Goal: Task Accomplishment & Management: Complete application form

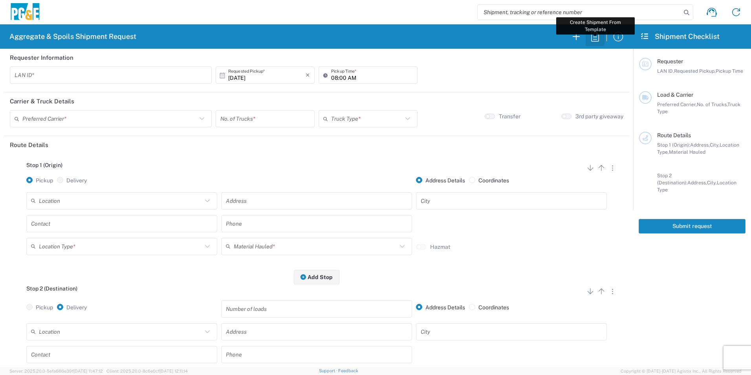
click at [590, 40] on icon "button" at bounding box center [595, 36] width 13 height 13
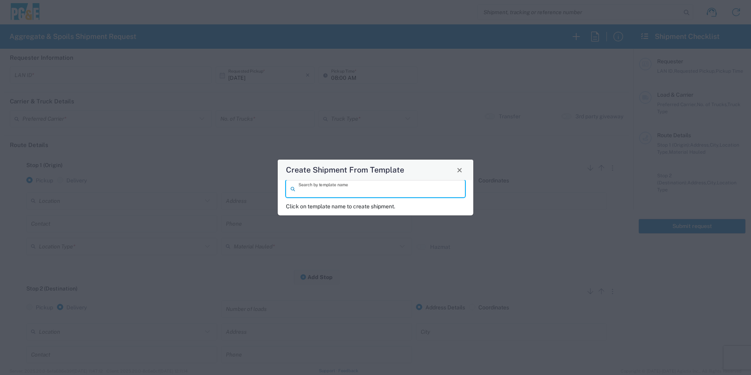
click at [372, 185] on input "search" at bounding box center [380, 189] width 162 height 14
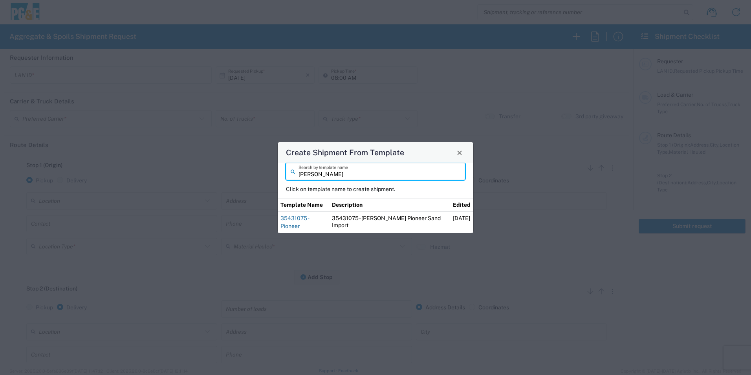
type input "[PERSON_NAME]"
click at [309, 223] on link "35431075 - Pioneer" at bounding box center [295, 222] width 28 height 14
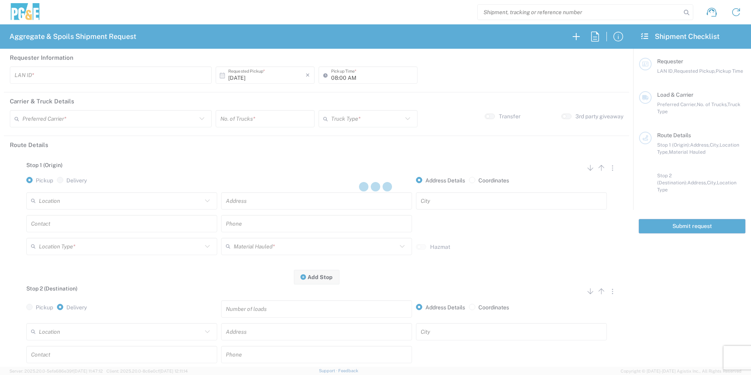
type input "TXTG"
type input "06:00 AM"
type input "[PERSON_NAME] & Sons Trucking, Inc"
type input "20 Yard Dump Truck"
type textarea "Start with 1 load of Sand. [PERSON_NAME] will direct from there."
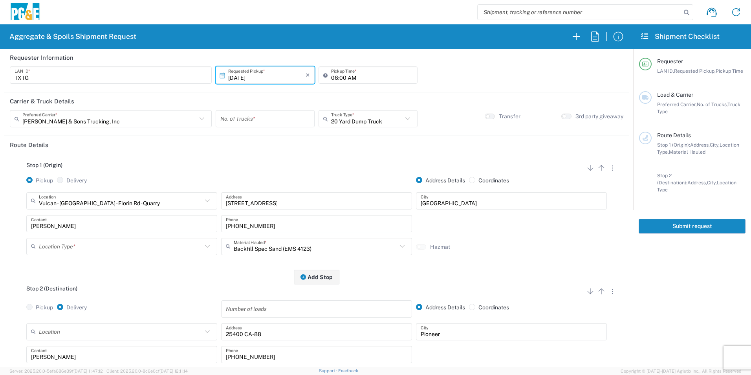
click at [238, 79] on input "[DATE]" at bounding box center [266, 75] width 77 height 14
click at [253, 126] on span "7" at bounding box center [253, 124] width 11 height 11
type input "[DATE]"
click at [332, 77] on input "06:00 AM" at bounding box center [372, 75] width 82 height 14
type input "07:00 AM"
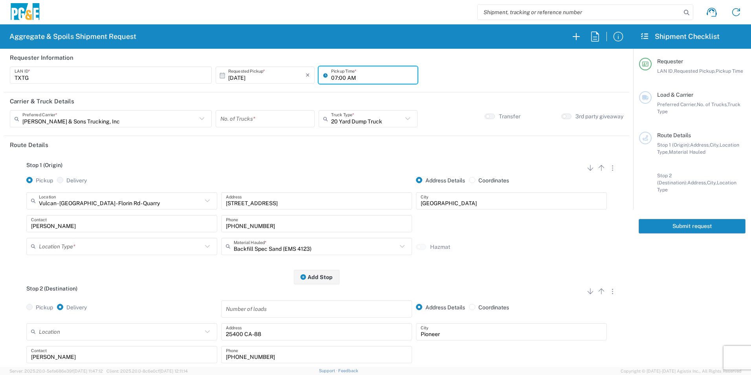
click at [254, 119] on input "number" at bounding box center [265, 119] width 90 height 14
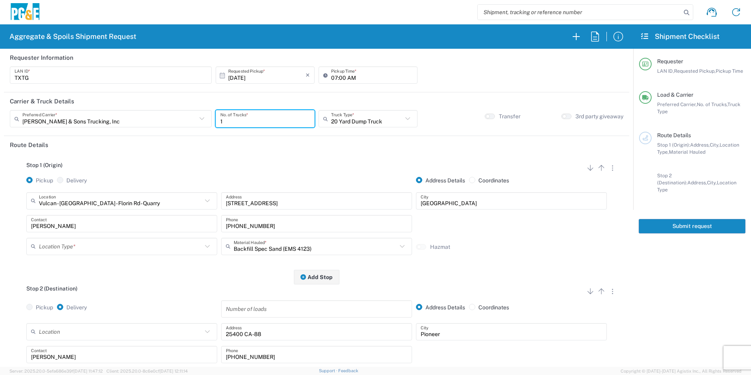
type input "1"
click at [346, 113] on input "text" at bounding box center [367, 119] width 72 height 14
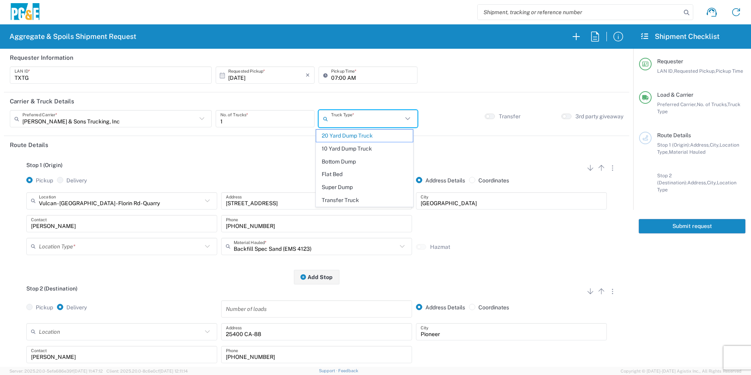
drag, startPoint x: 343, startPoint y: 185, endPoint x: 120, endPoint y: 242, distance: 230.3
click at [343, 185] on span "Super Dump" at bounding box center [364, 187] width 96 height 12
type input "Super Dump"
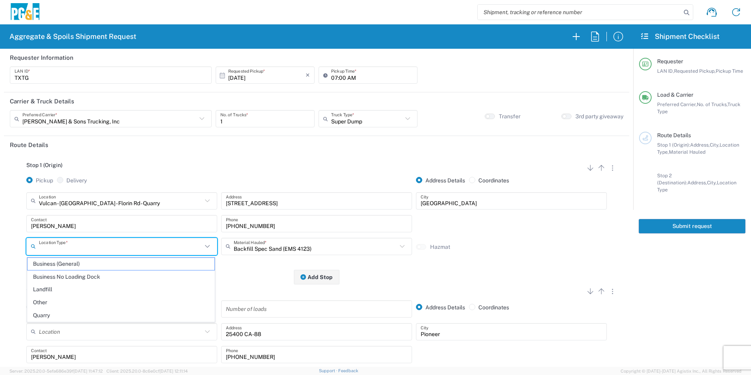
click at [89, 245] on input "text" at bounding box center [120, 246] width 163 height 14
click at [110, 202] on input "text" at bounding box center [120, 201] width 163 height 14
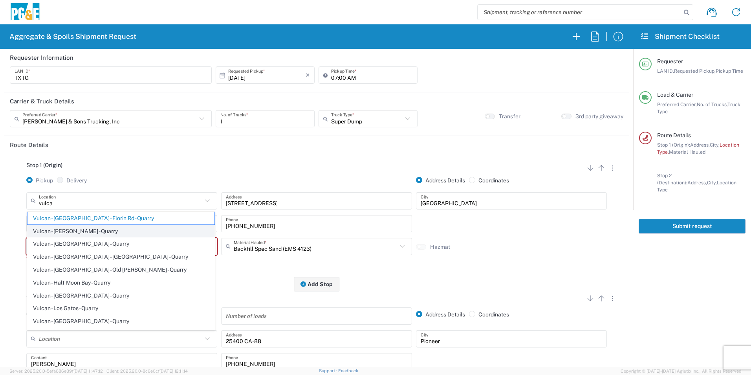
click at [106, 232] on span "Vulcan - [PERSON_NAME] - Quarry" at bounding box center [121, 231] width 187 height 12
type input "Vulcan - [PERSON_NAME] - Quarry"
type input "2701 CA-104"
type input "[PERSON_NAME]"
type input "Quarry"
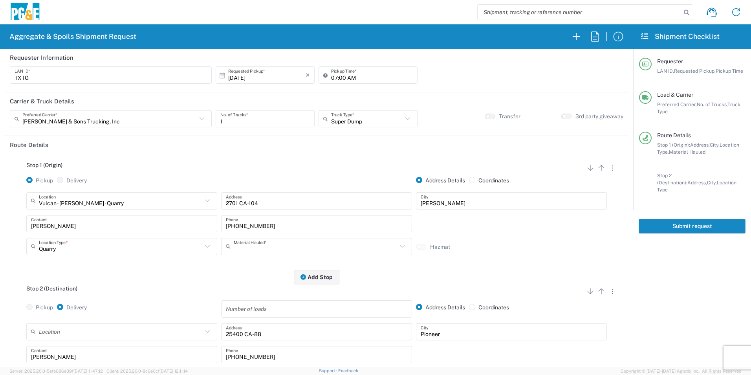
click at [291, 244] on input "text" at bounding box center [315, 246] width 163 height 14
click at [273, 264] on span "Base Rock (Class 2)" at bounding box center [313, 264] width 187 height 12
type input "Base Rock (Class 2)"
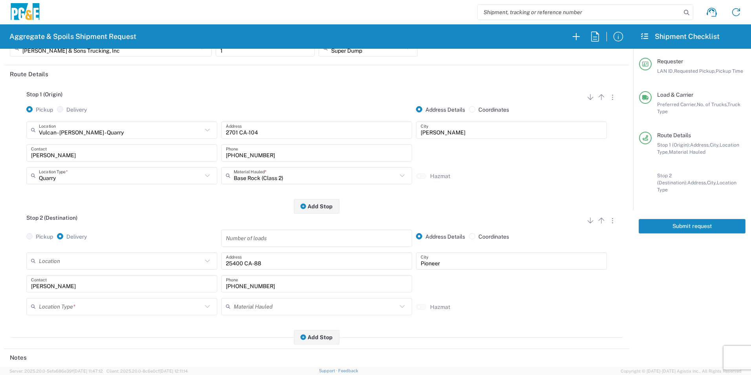
scroll to position [79, 0]
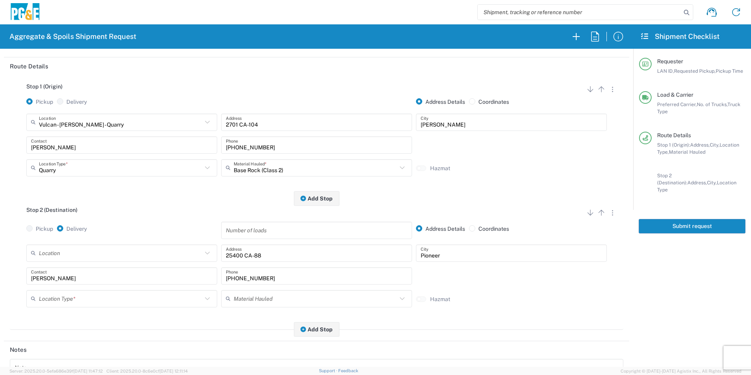
click at [76, 301] on input "text" at bounding box center [120, 299] width 163 height 14
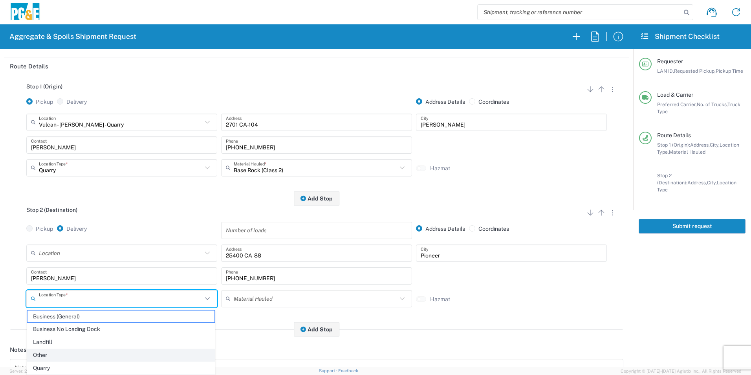
click at [46, 356] on span "Other" at bounding box center [121, 355] width 187 height 12
type input "Other"
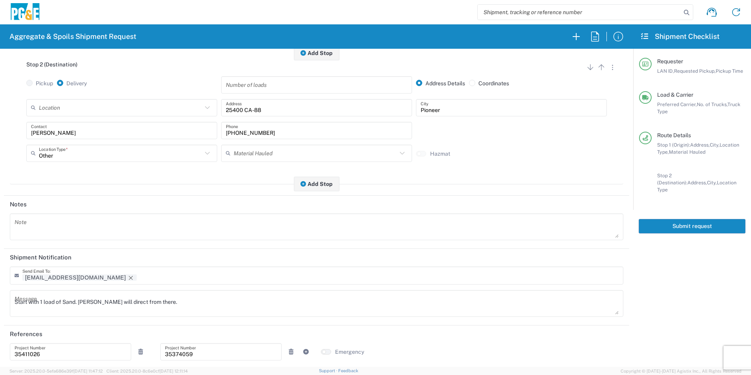
scroll to position [227, 0]
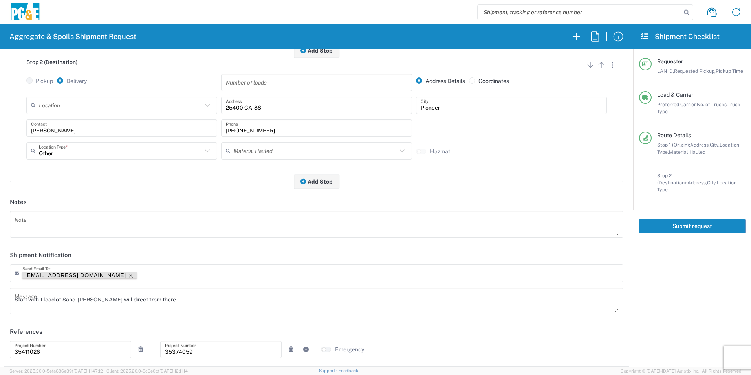
click at [128, 274] on icon "Remove tag" at bounding box center [131, 275] width 6 height 6
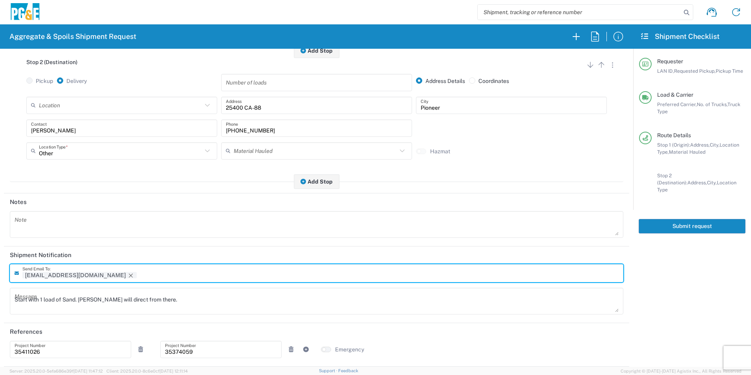
scroll to position [227, 0]
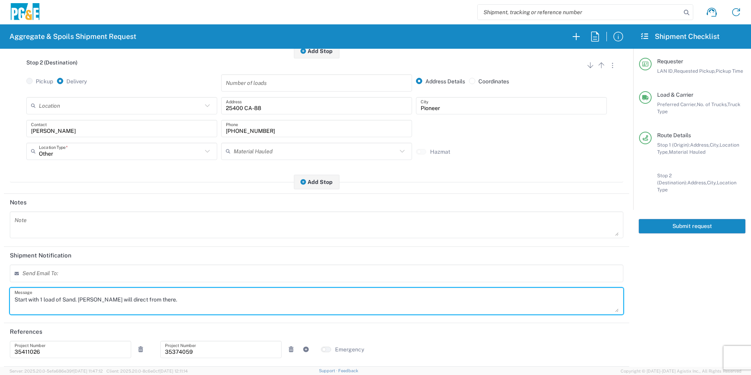
drag, startPoint x: 187, startPoint y: 295, endPoint x: 0, endPoint y: 297, distance: 187.4
click at [0, 297] on html "Aggregate & Spoils Shipment Request Requester Information TXTG LAN ID * [DATE] …" at bounding box center [375, 187] width 751 height 375
click at [139, 351] on icon at bounding box center [140, 350] width 7 height 6
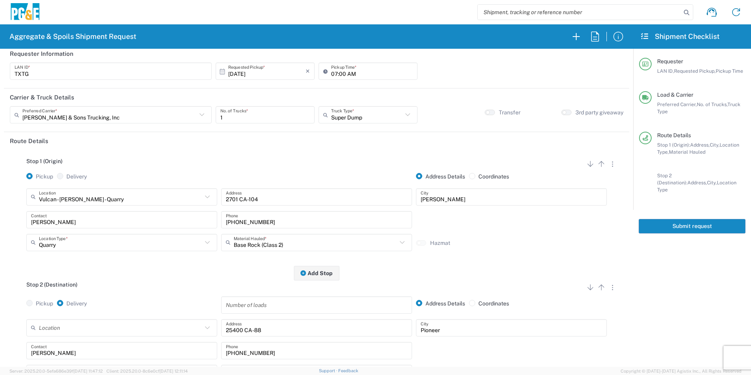
scroll to position [0, 0]
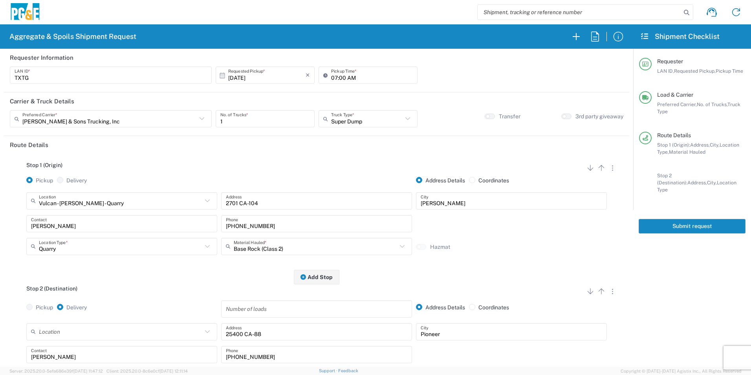
click at [706, 219] on button "Submit request" at bounding box center [692, 226] width 107 height 15
